Goal: Task Accomplishment & Management: Manage account settings

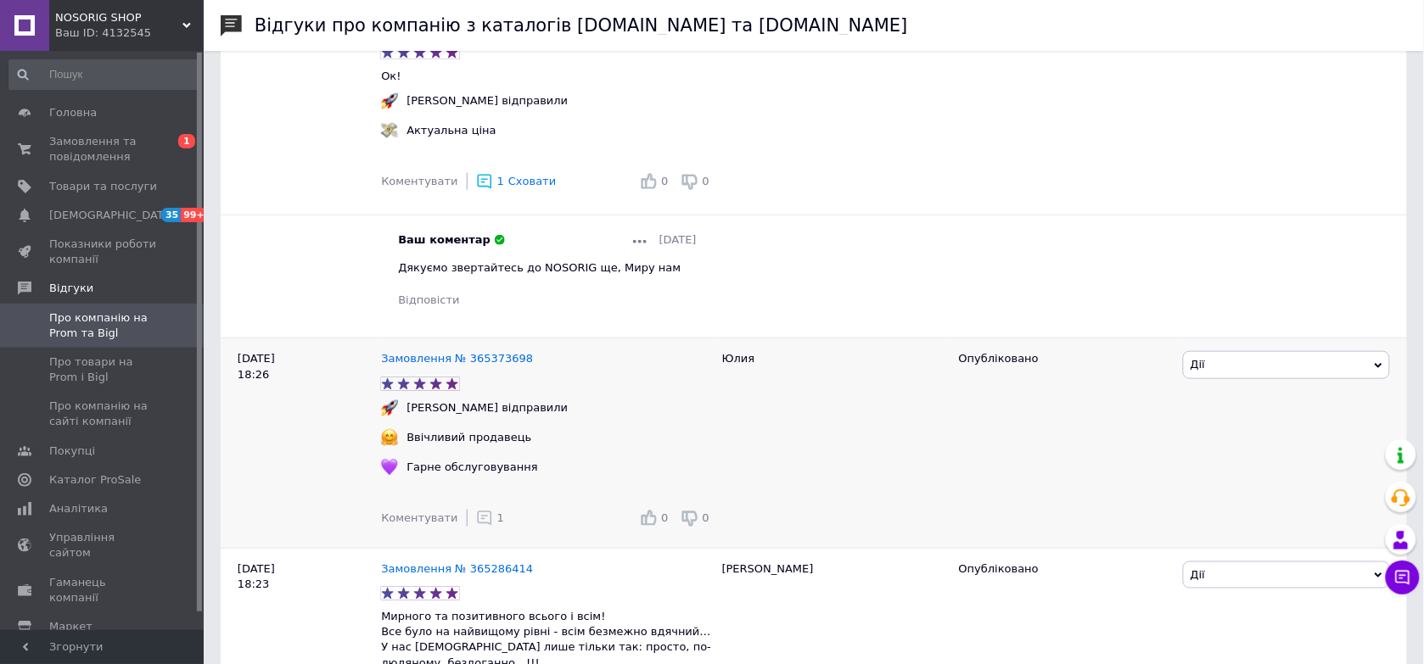
scroll to position [106, 0]
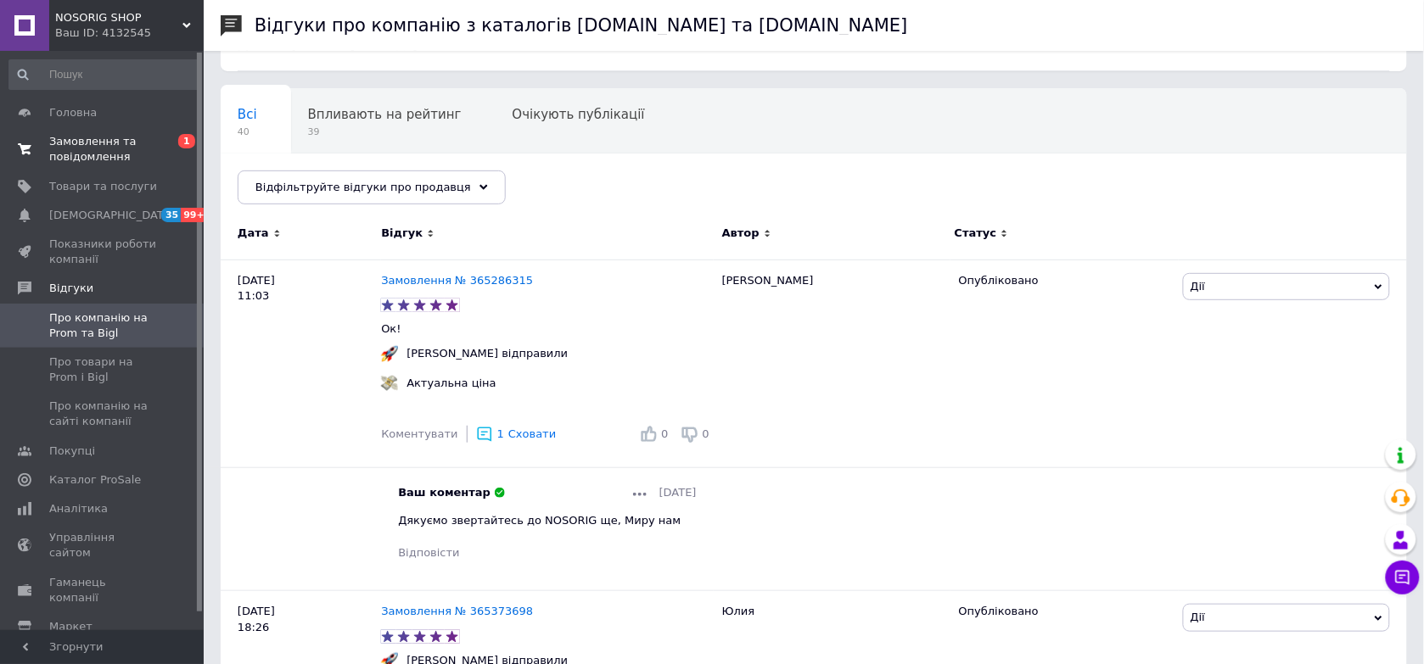
click at [131, 159] on span "Замовлення та повідомлення" at bounding box center [103, 149] width 108 height 31
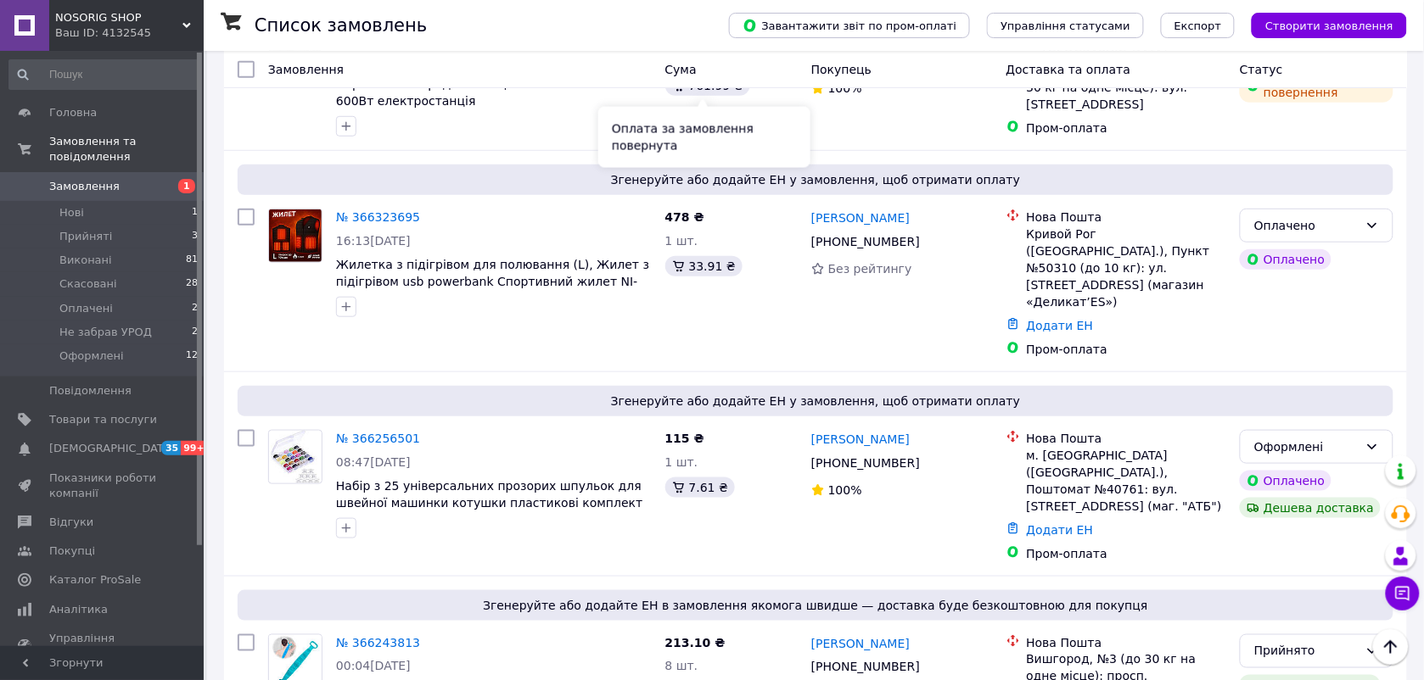
scroll to position [318, 0]
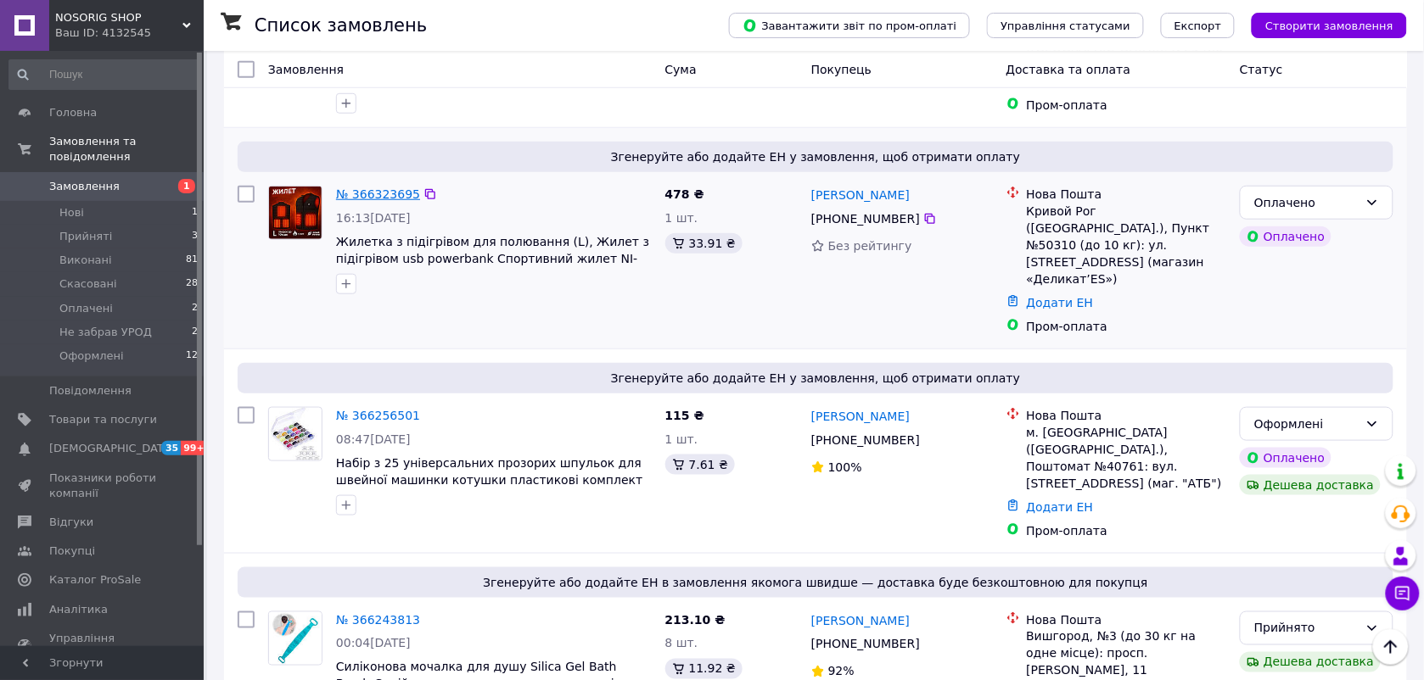
drag, startPoint x: 395, startPoint y: 196, endPoint x: 383, endPoint y: 196, distance: 12.7
click at [383, 196] on link "№ 366323695" at bounding box center [378, 194] width 84 height 14
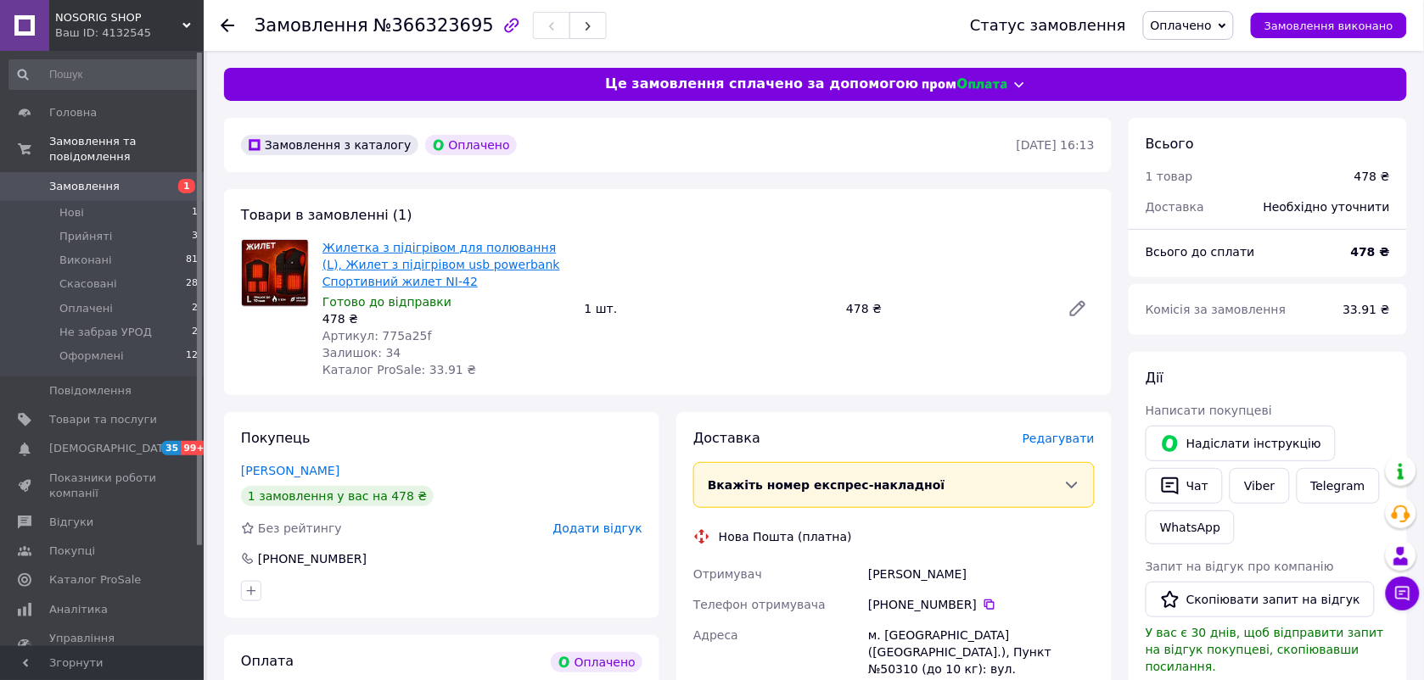
click at [392, 265] on link "Жилетка з підігрівом для полювання (L), Жилет з підігрівом usb powerbank Спорти…" at bounding box center [441, 265] width 238 height 48
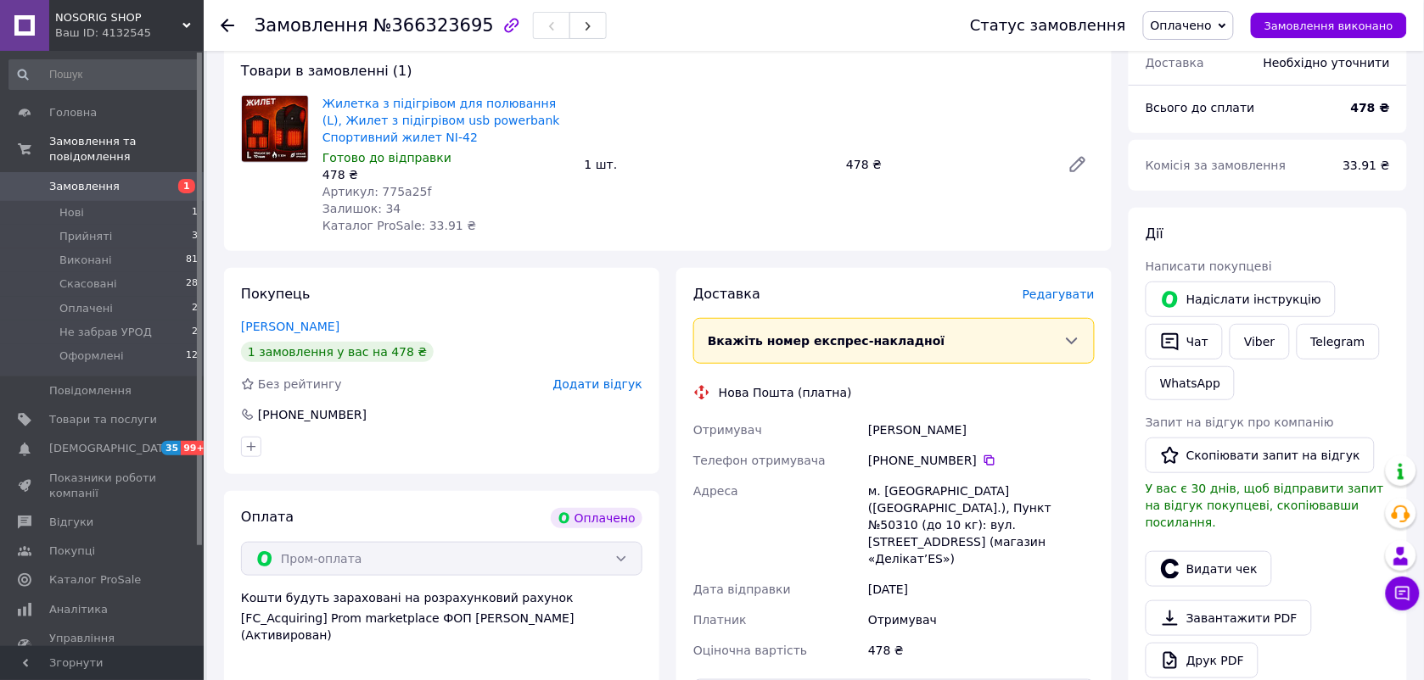
scroll to position [212, 0]
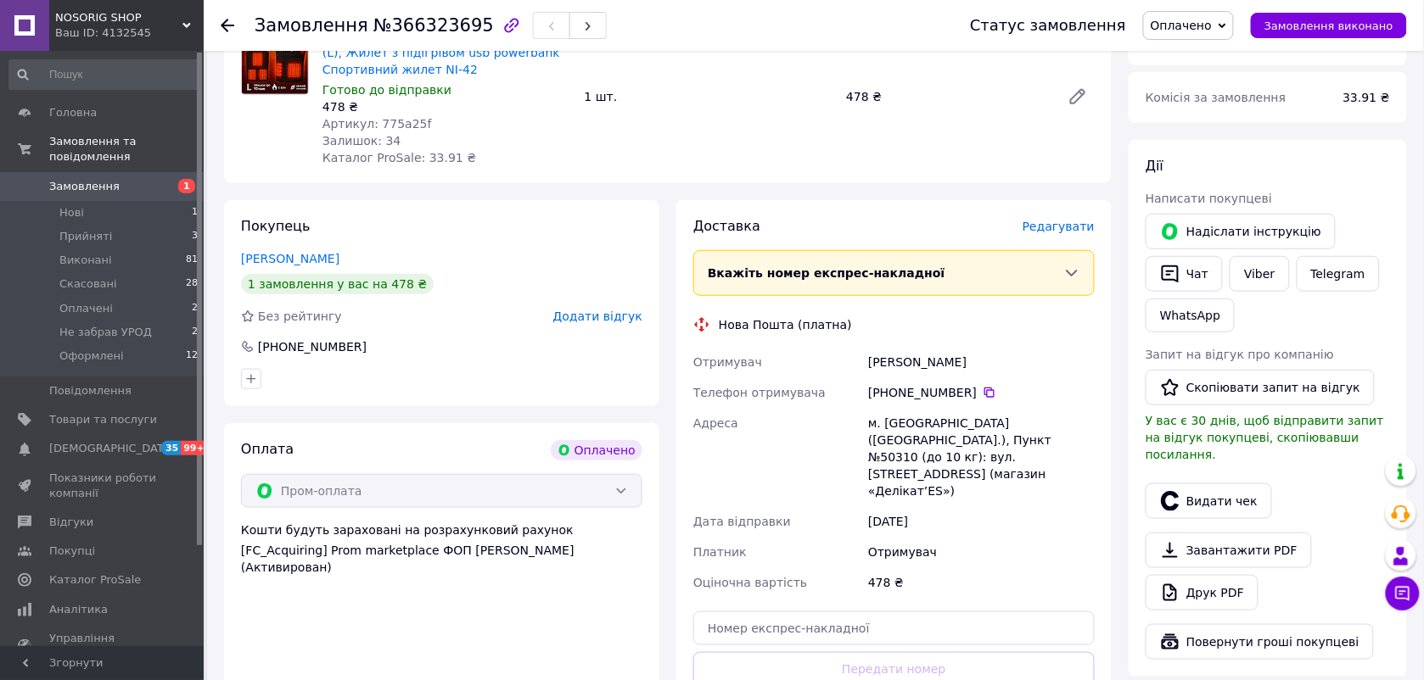
drag, startPoint x: 963, startPoint y: 358, endPoint x: 859, endPoint y: 359, distance: 103.5
click at [859, 359] on div "Отримувач [PERSON_NAME] Телефон отримувача [PHONE_NUMBER]   Адреса м. [GEOGRAPH…" at bounding box center [894, 472] width 408 height 251
drag, startPoint x: 859, startPoint y: 359, endPoint x: 889, endPoint y: 359, distance: 29.7
copy div "Отримувач [PERSON_NAME]"
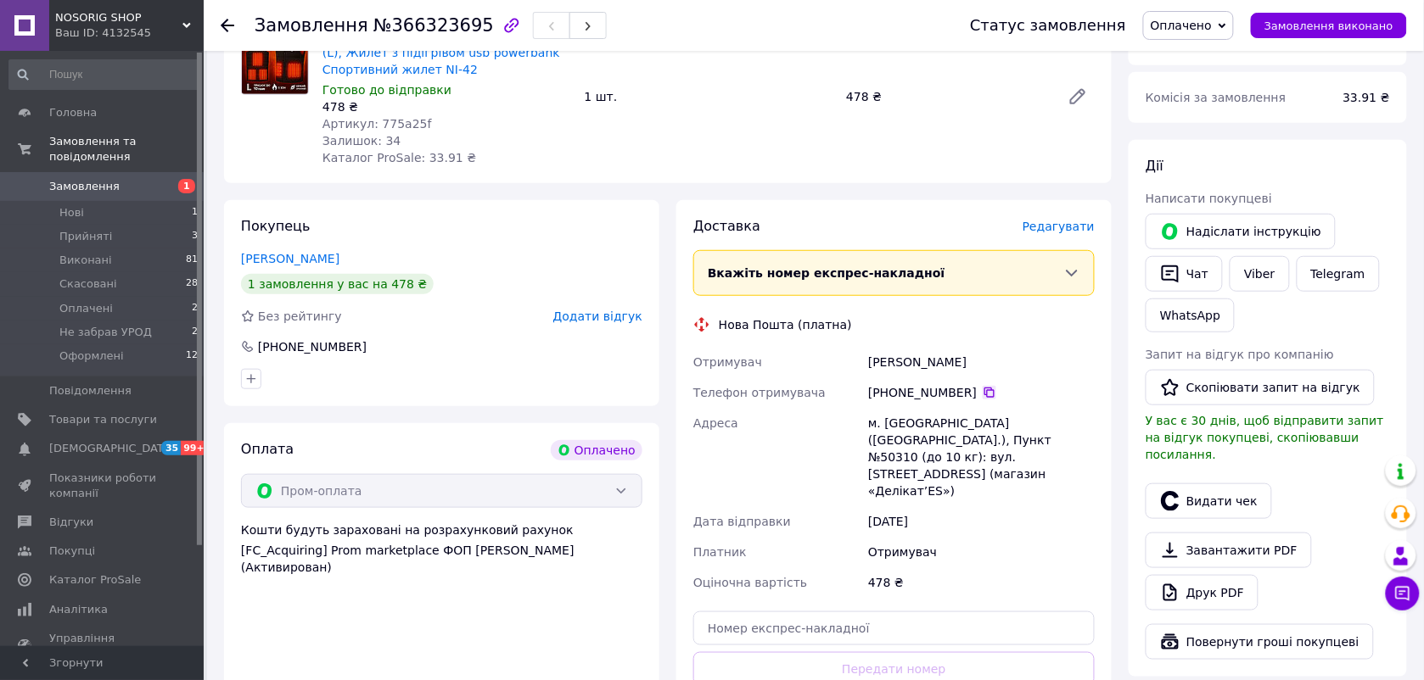
click at [982, 395] on icon at bounding box center [989, 393] width 14 height 14
drag, startPoint x: 901, startPoint y: 391, endPoint x: 964, endPoint y: 389, distance: 62.8
click at [964, 389] on div "[PHONE_NUMBER]" at bounding box center [981, 392] width 227 height 17
copy div "98 306 42 20"
click at [943, 445] on div "м. [GEOGRAPHIC_DATA] ([GEOGRAPHIC_DATA].), Пункт №50310 (до 10 кг): вул. [STREE…" at bounding box center [980, 457] width 233 height 98
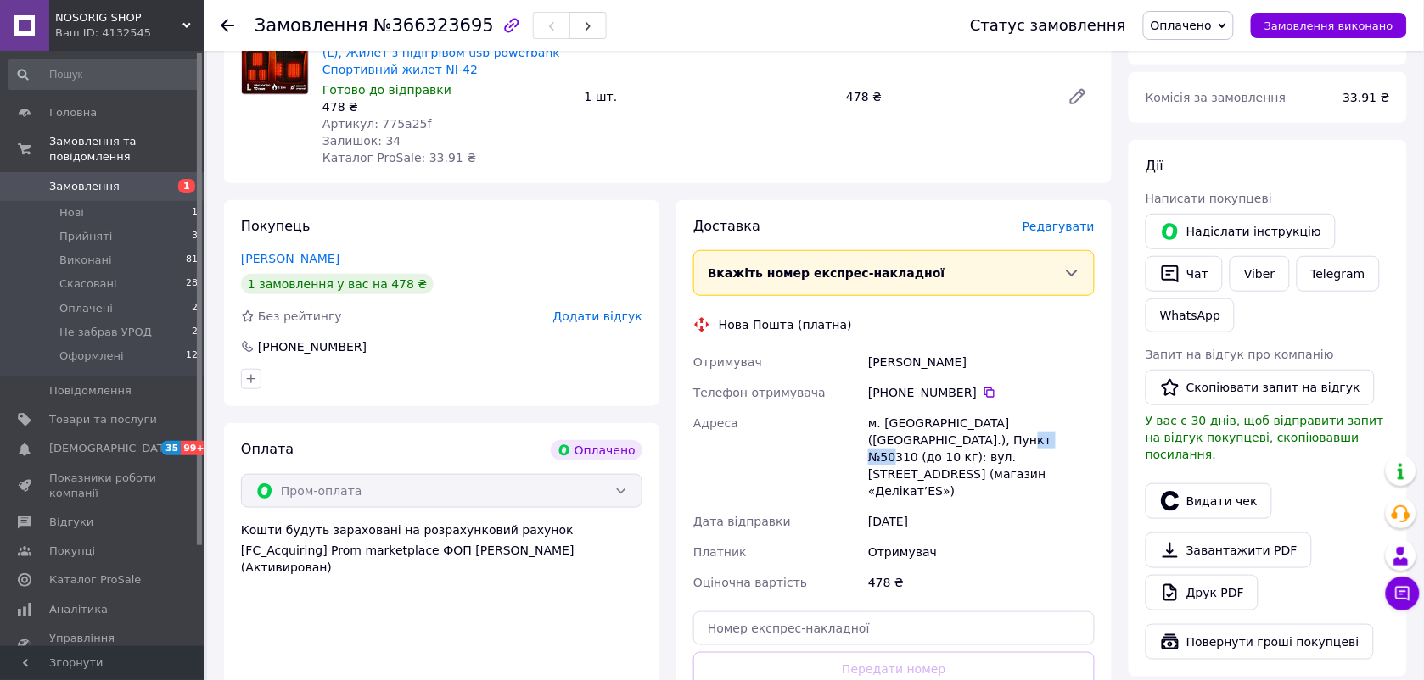
click at [943, 445] on div "м. [GEOGRAPHIC_DATA] ([GEOGRAPHIC_DATA].), Пункт №50310 (до 10 кг): вул. [STREE…" at bounding box center [980, 457] width 233 height 98
copy div "50310"
click at [834, 612] on input "text" at bounding box center [893, 629] width 401 height 34
paste input "20451269240669"
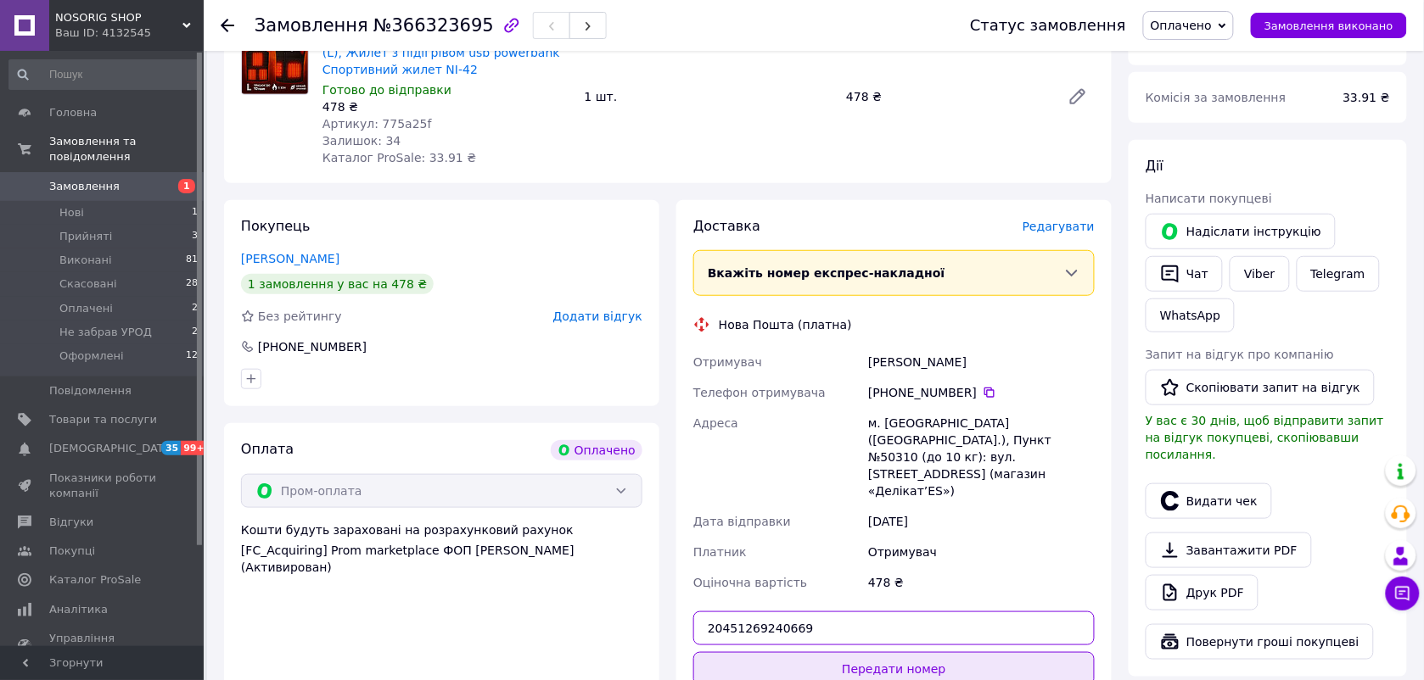
type input "20451269240669"
click at [882, 652] on button "Передати номер" at bounding box center [893, 669] width 401 height 34
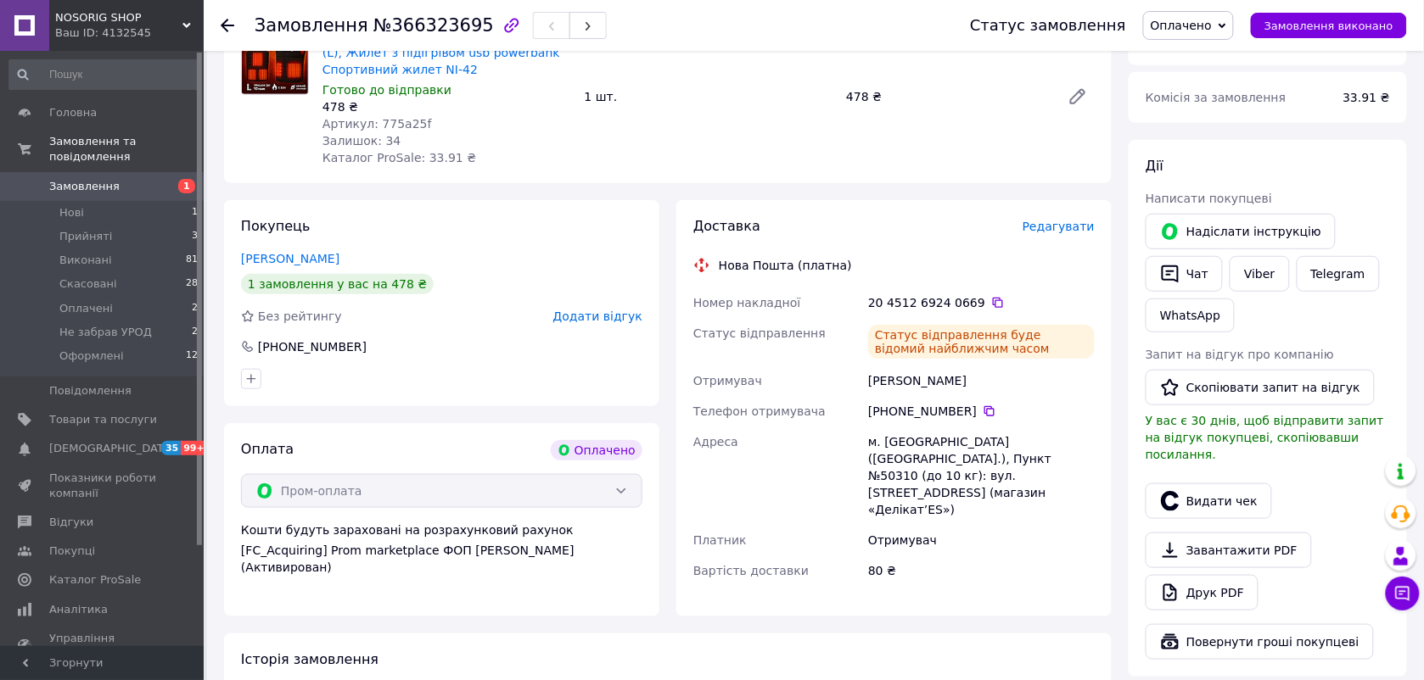
click at [1198, 27] on span "Оплачено" at bounding box center [1180, 26] width 61 height 14
click at [1210, 159] on li "Оформлені" at bounding box center [1198, 160] width 109 height 25
click at [119, 179] on span "Замовлення" at bounding box center [103, 186] width 108 height 15
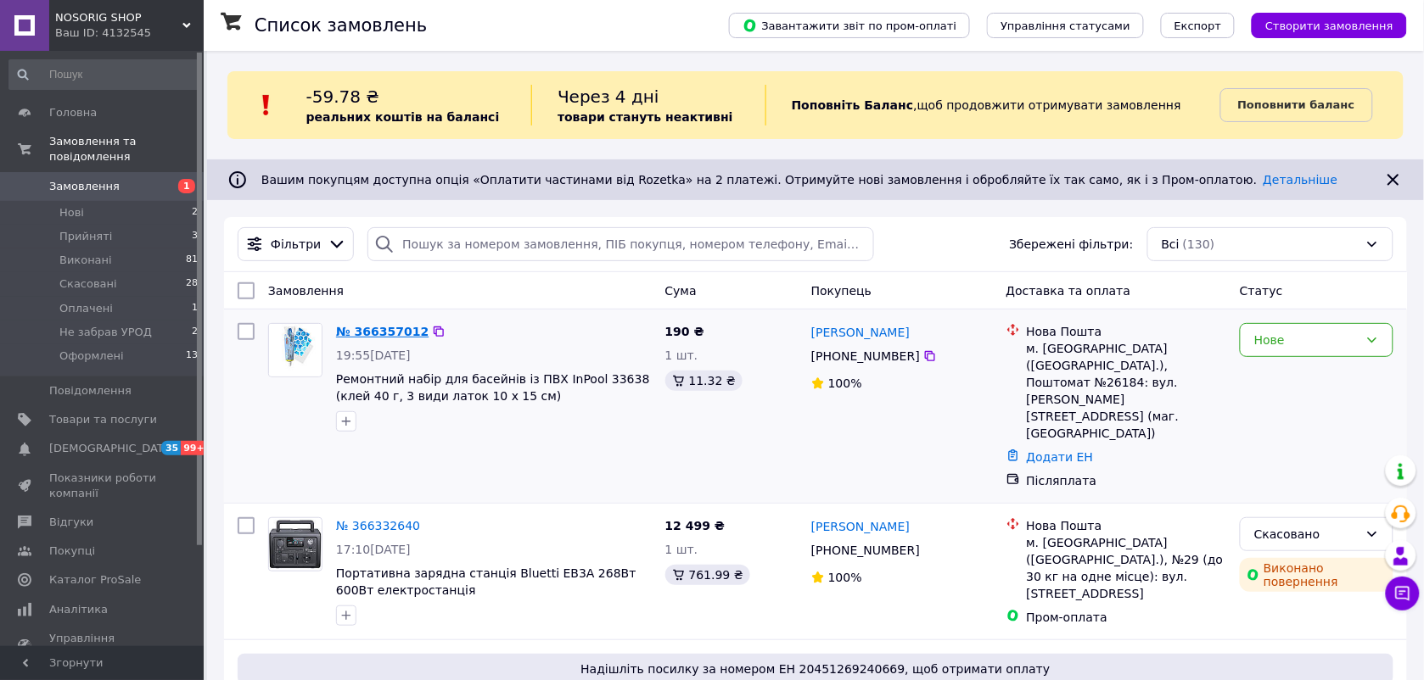
click at [383, 327] on link "№ 366357012" at bounding box center [382, 332] width 92 height 14
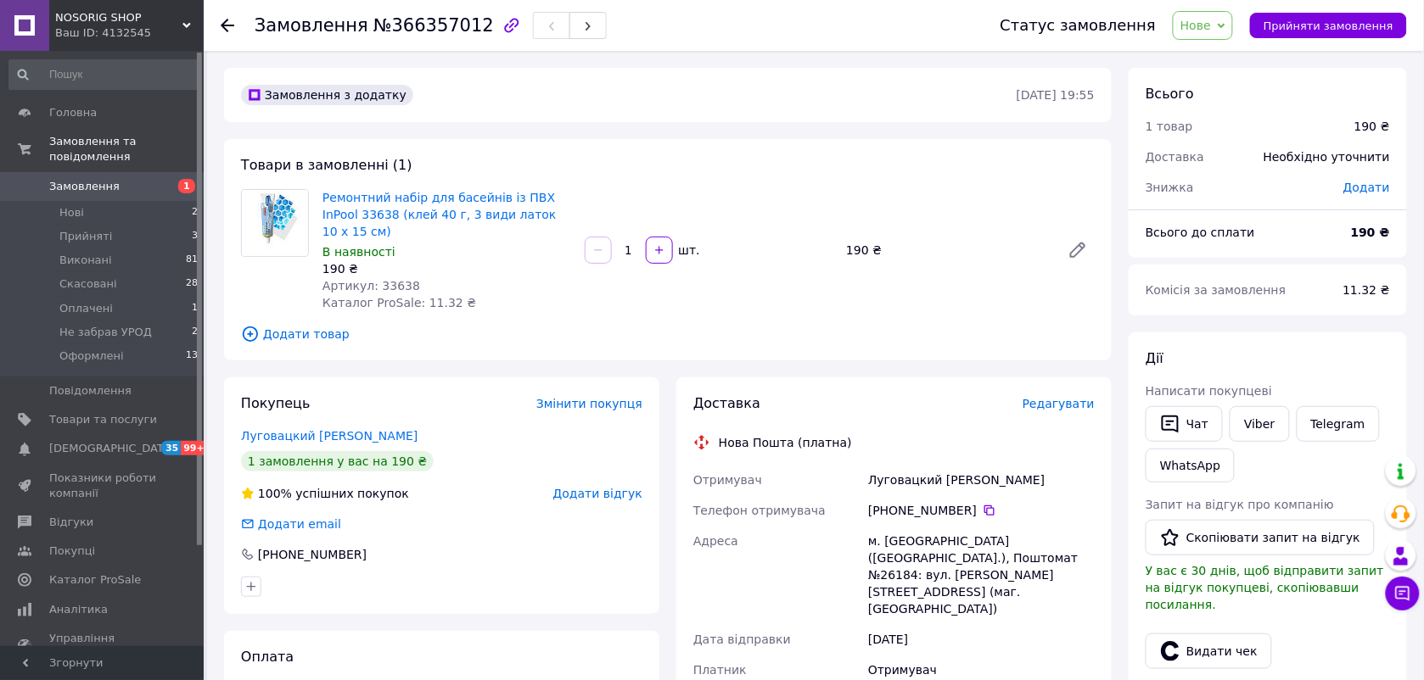
click at [394, 279] on span "Артикул: 33638" at bounding box center [371, 286] width 98 height 14
copy span "33638"
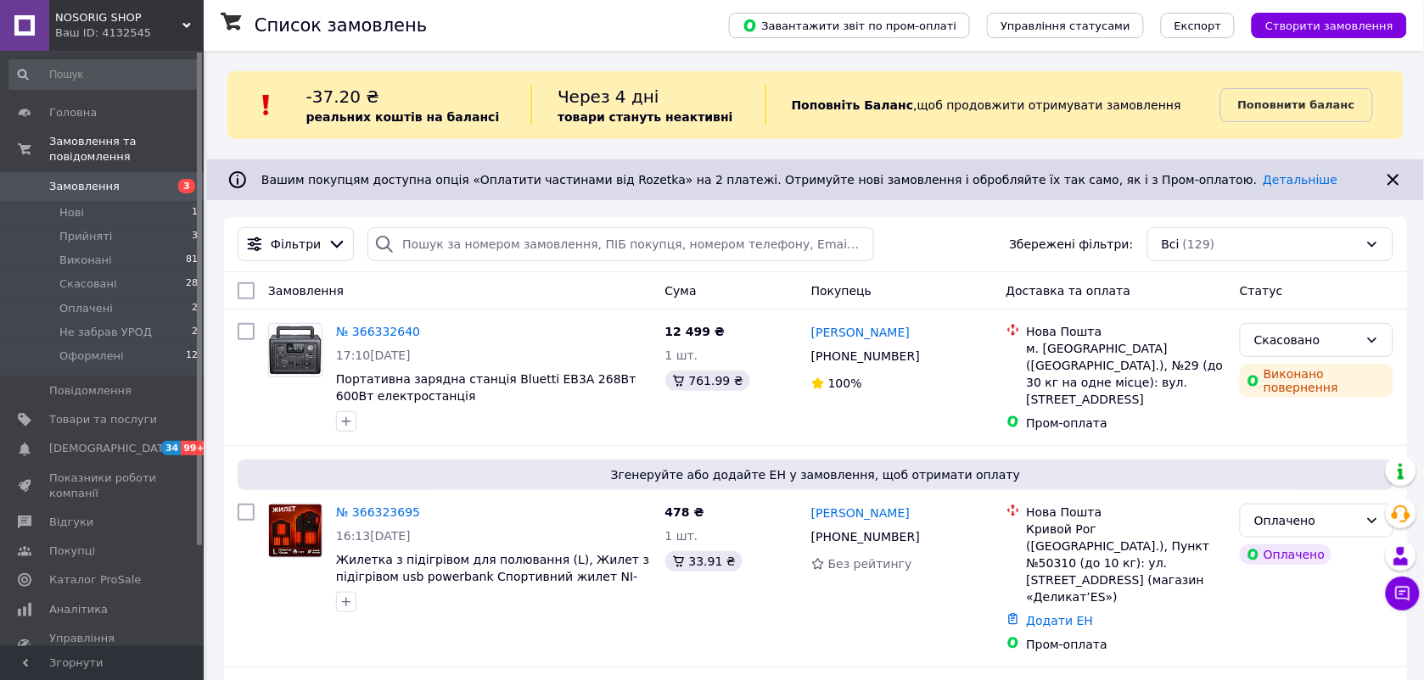
drag, startPoint x: 103, startPoint y: 175, endPoint x: 120, endPoint y: 171, distance: 16.7
click at [103, 179] on span "Замовлення" at bounding box center [84, 186] width 70 height 15
click at [100, 201] on li "Нові 1" at bounding box center [104, 213] width 208 height 24
